Goal: Use online tool/utility: Utilize a website feature to perform a specific function

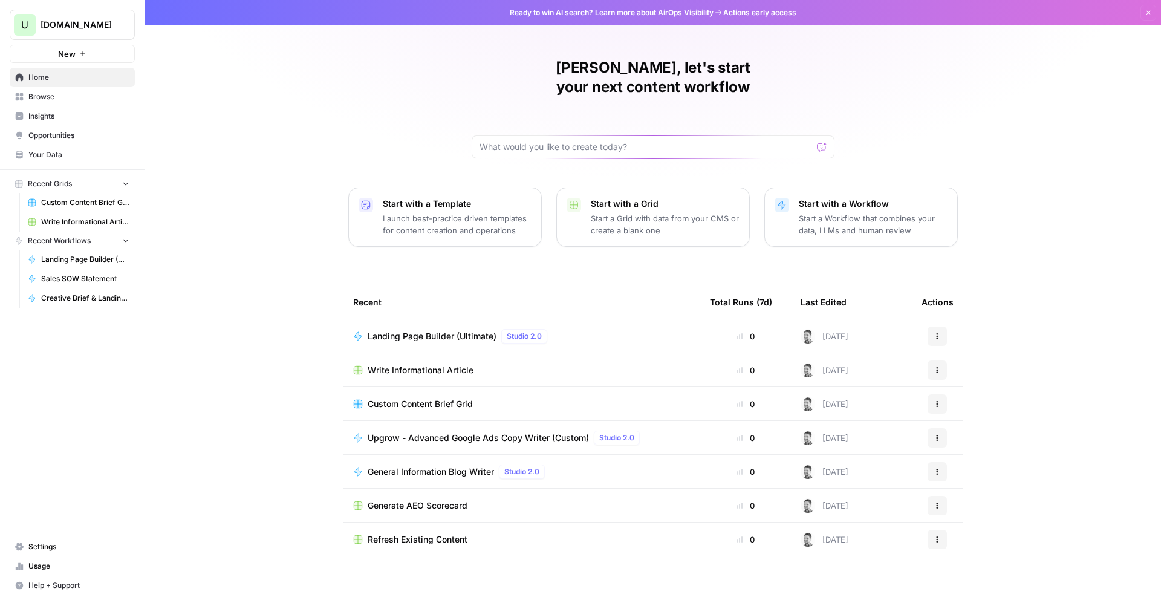
click at [289, 122] on div "Ryder, let's start your next content workflow Start with a Template Launch best…" at bounding box center [653, 300] width 1016 height 600
click at [61, 96] on span "Browse" at bounding box center [78, 96] width 101 height 11
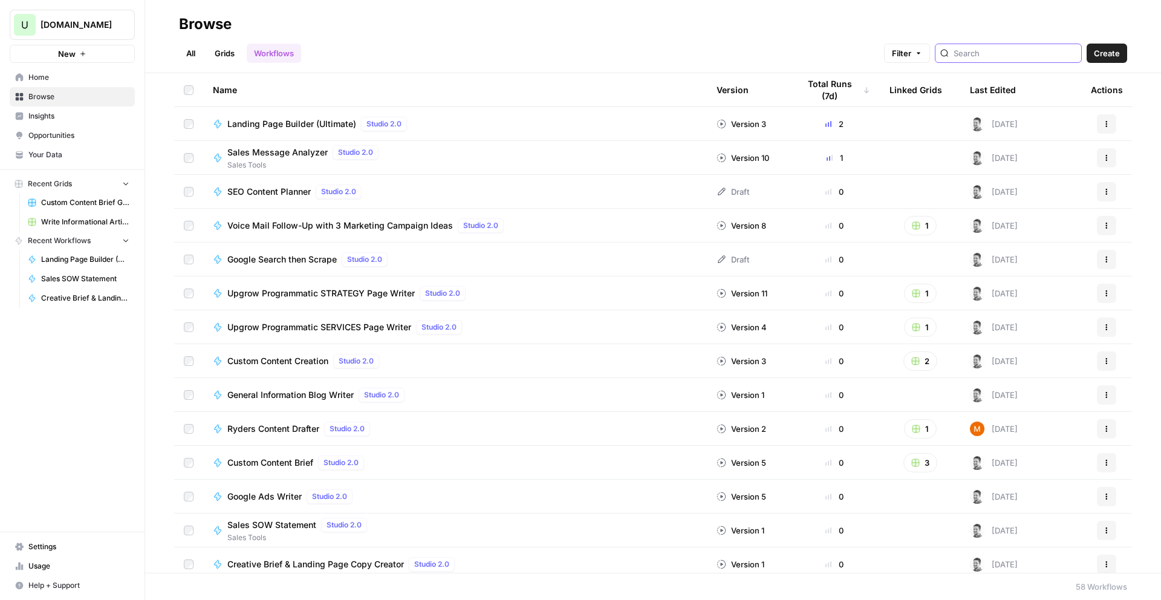
click at [1009, 54] on input "search" at bounding box center [1015, 53] width 123 height 12
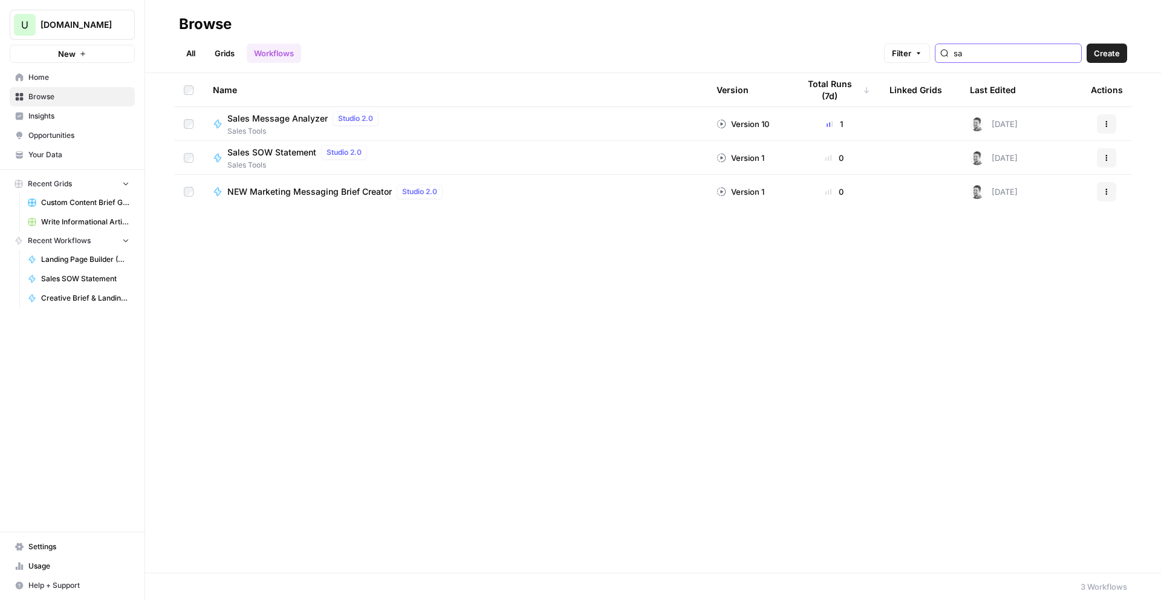
type input "sa"
click at [284, 151] on span "Sales SOW Statement" at bounding box center [271, 152] width 89 height 12
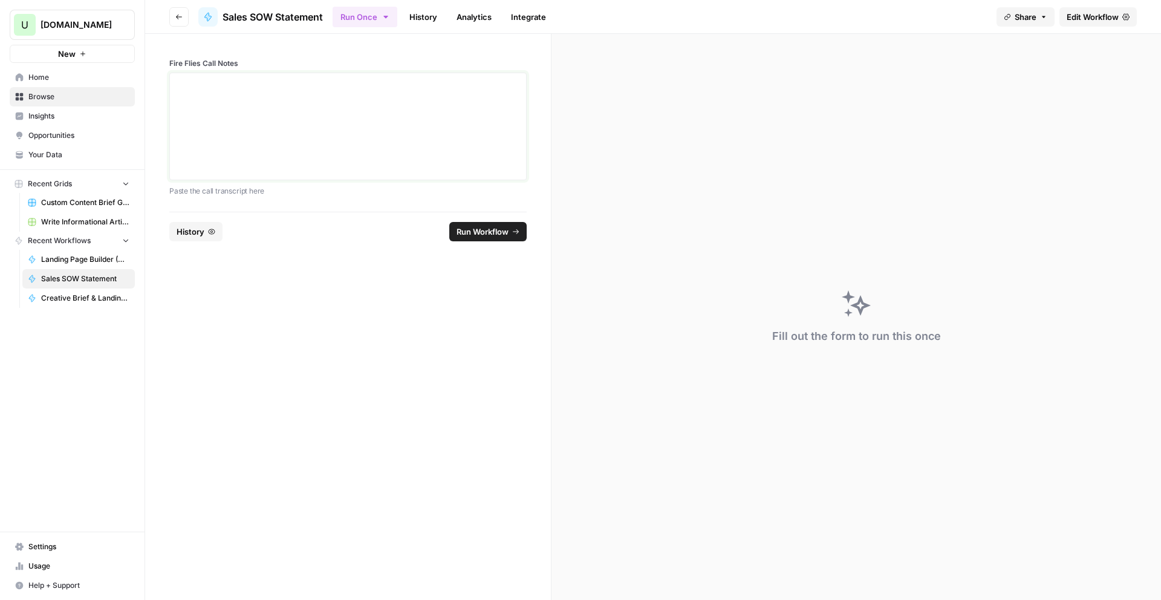
click at [214, 86] on p at bounding box center [348, 84] width 342 height 12
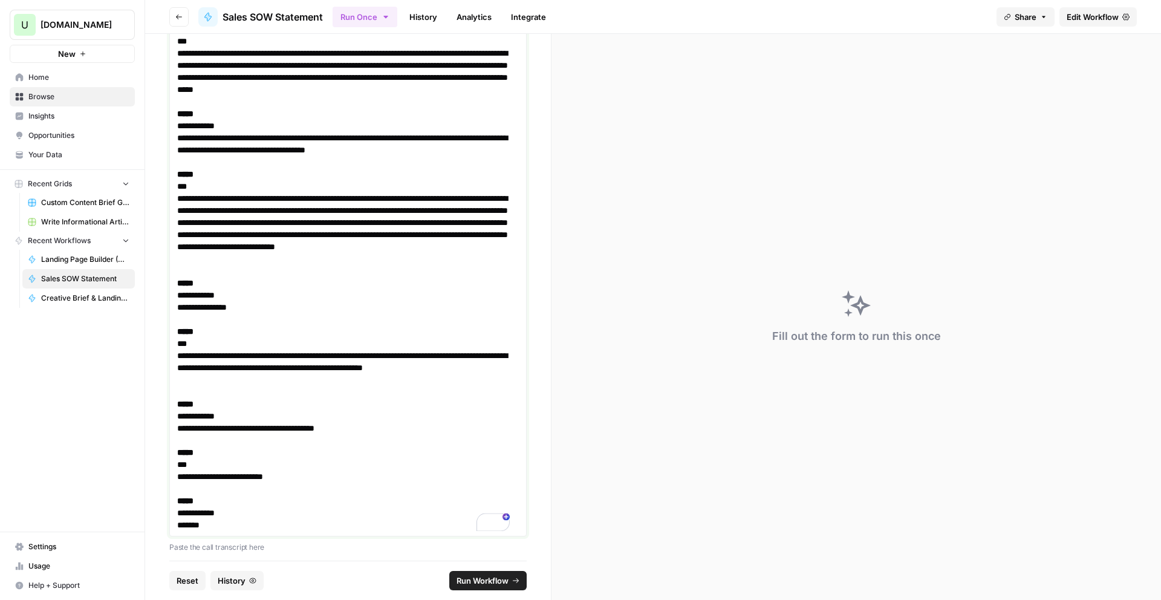
scroll to position [7175, 0]
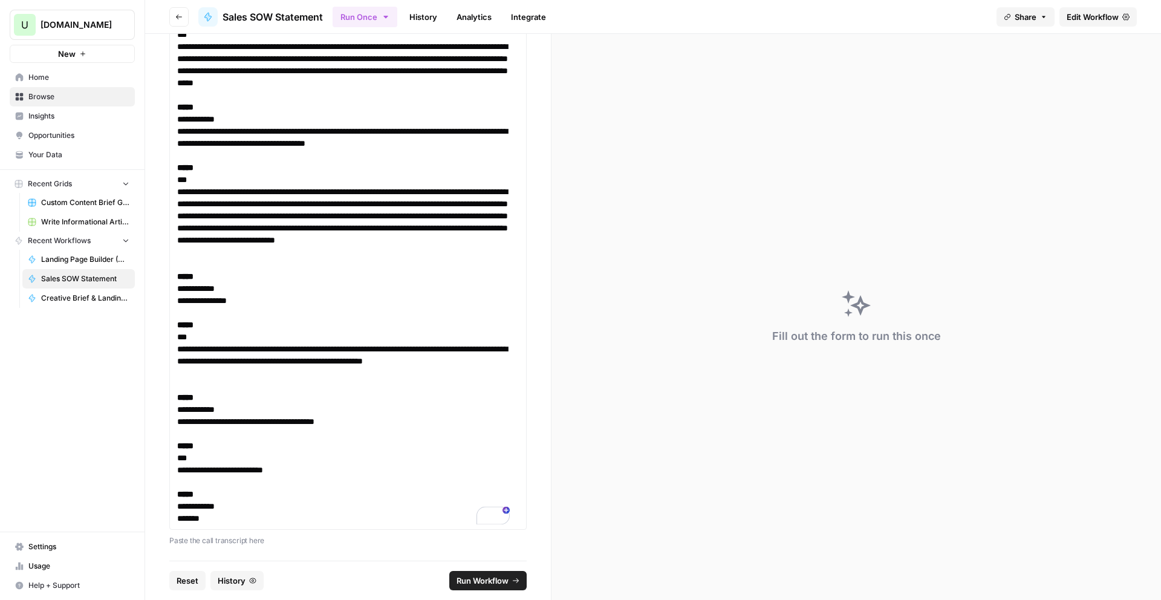
click at [485, 582] on span "Run Workflow" at bounding box center [483, 581] width 52 height 12
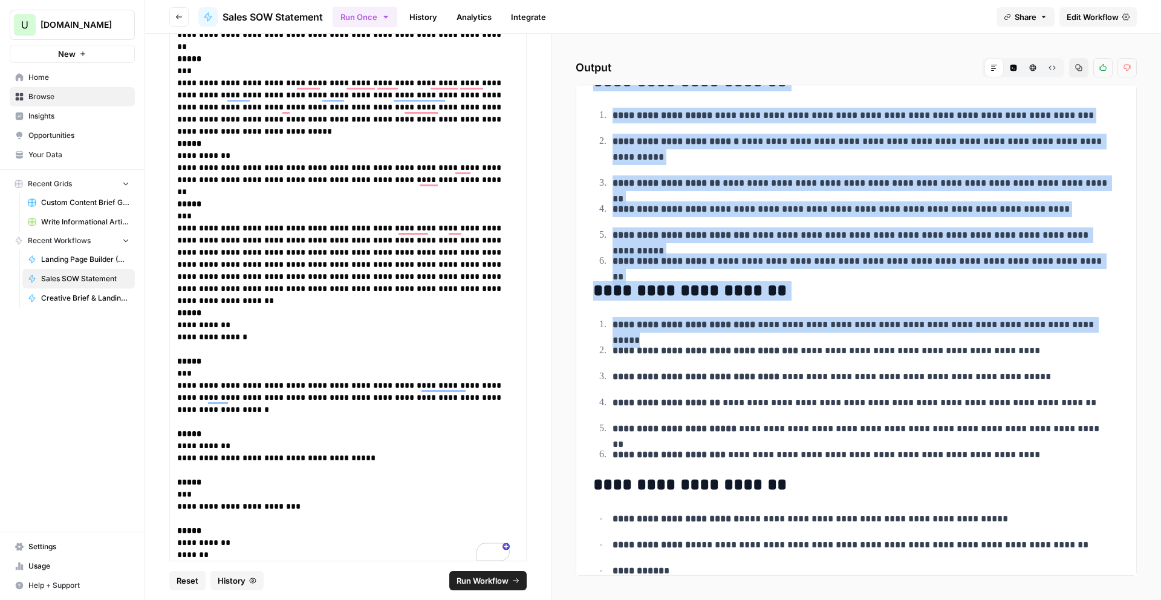
scroll to position [261, 0]
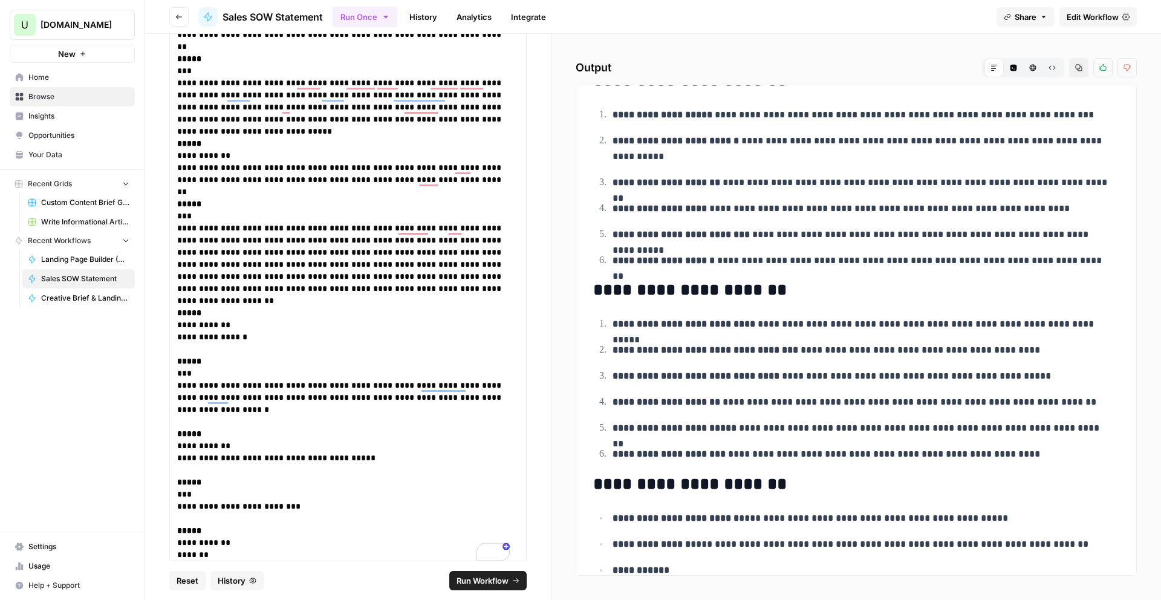
click at [670, 460] on p "**********" at bounding box center [862, 454] width 498 height 16
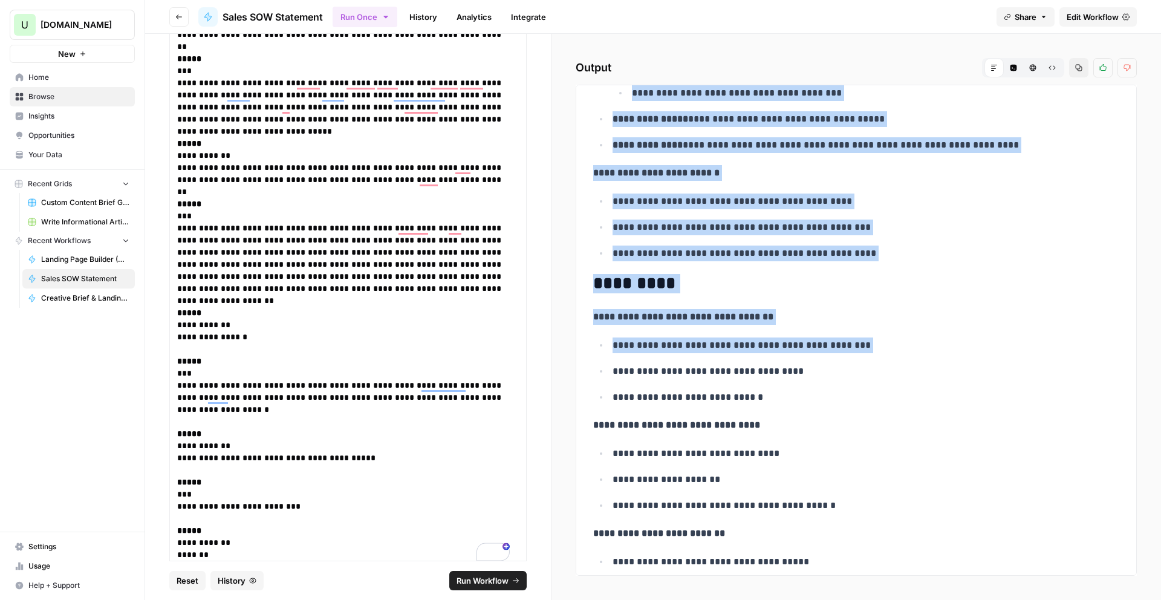
scroll to position [1248, 0]
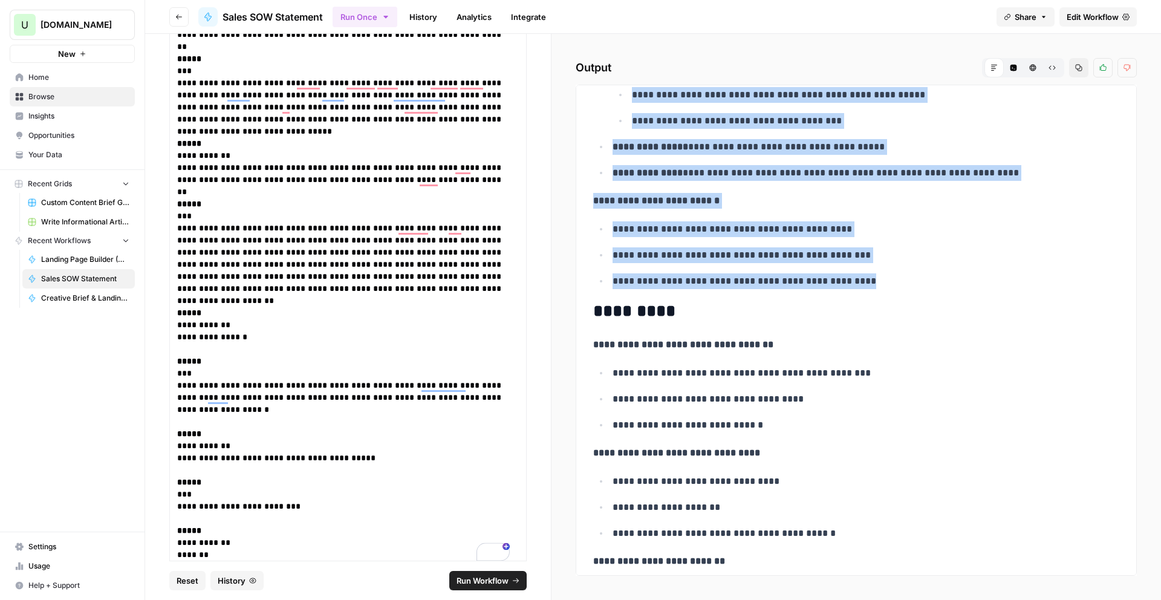
drag, startPoint x: 596, startPoint y: 181, endPoint x: 918, endPoint y: 281, distance: 336.1
copy div "**********"
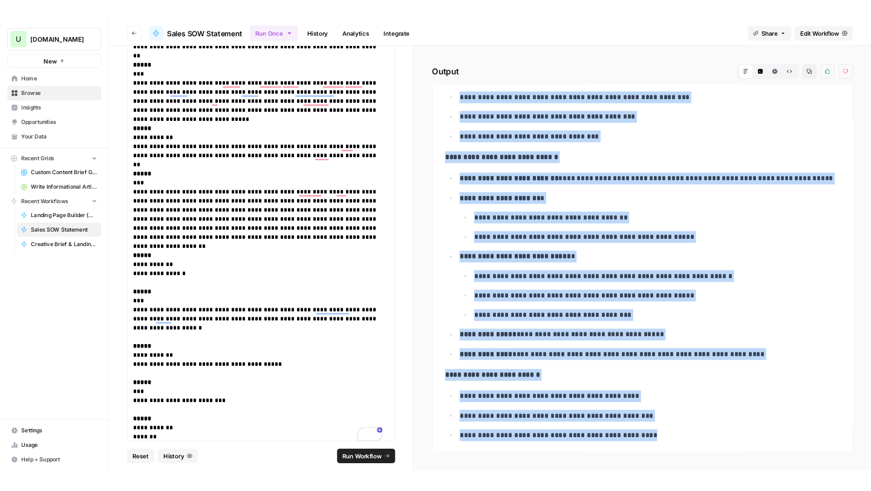
scroll to position [875, 0]
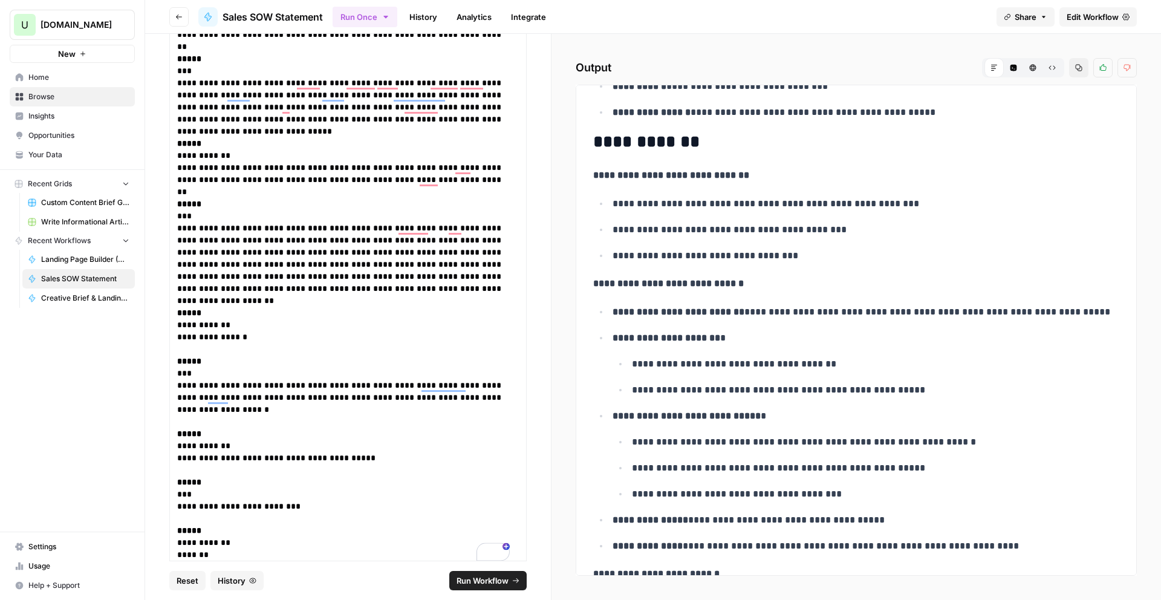
click at [819, 357] on p "**********" at bounding box center [871, 364] width 478 height 16
click at [1085, 68] on button "Copy" at bounding box center [1078, 67] width 19 height 19
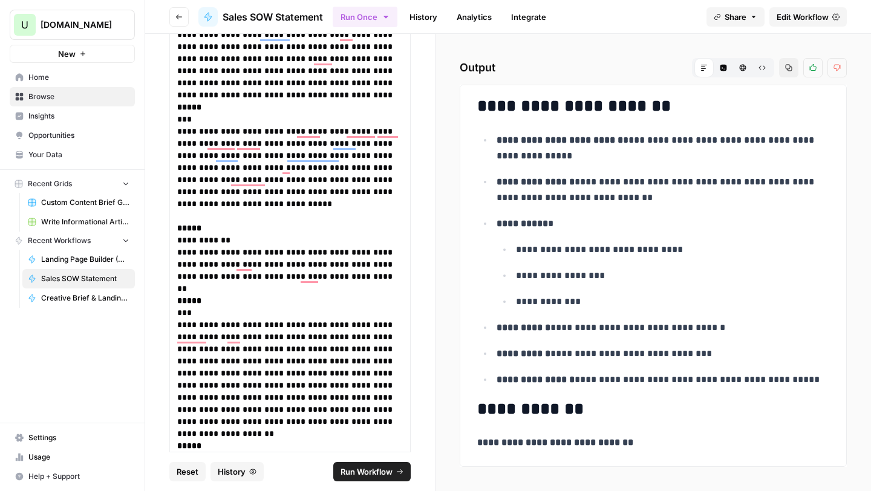
scroll to position [1143, 0]
